Goal: Find specific page/section: Find specific page/section

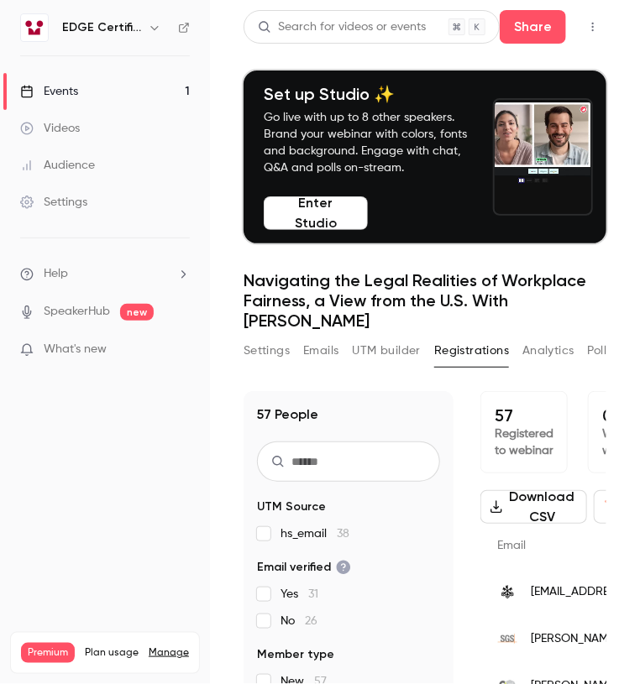
scroll to position [196, 0]
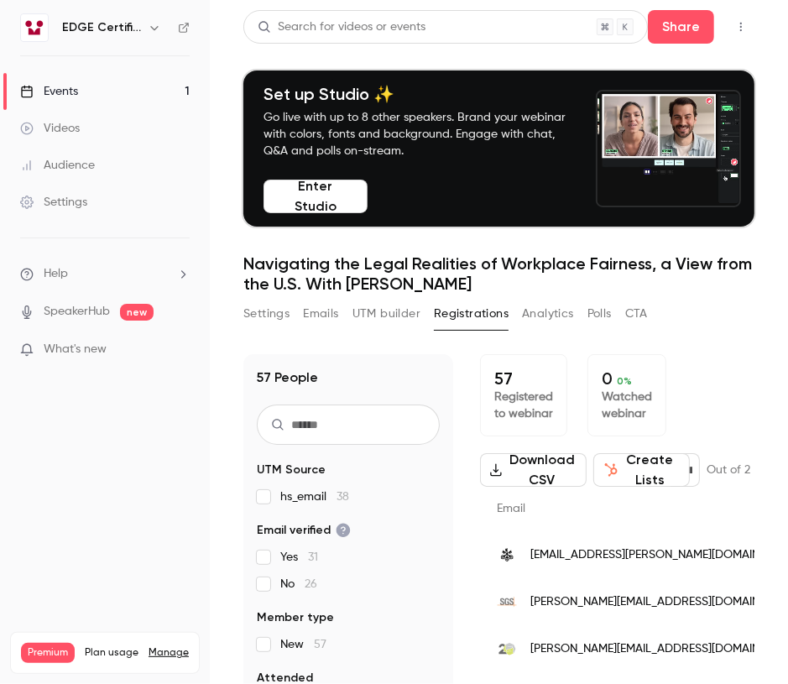
click at [153, 607] on nav "EDGE Certification Events 1 Videos Audience Settings Help SpeakerHub new What's…" at bounding box center [105, 342] width 210 height 684
